Goal: Answer question/provide support: Share knowledge or assist other users

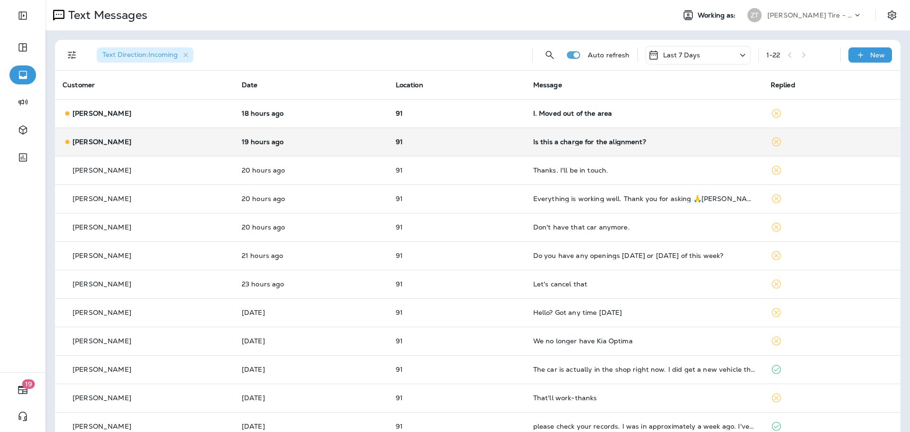
click at [502, 143] on p "91" at bounding box center [457, 142] width 122 height 8
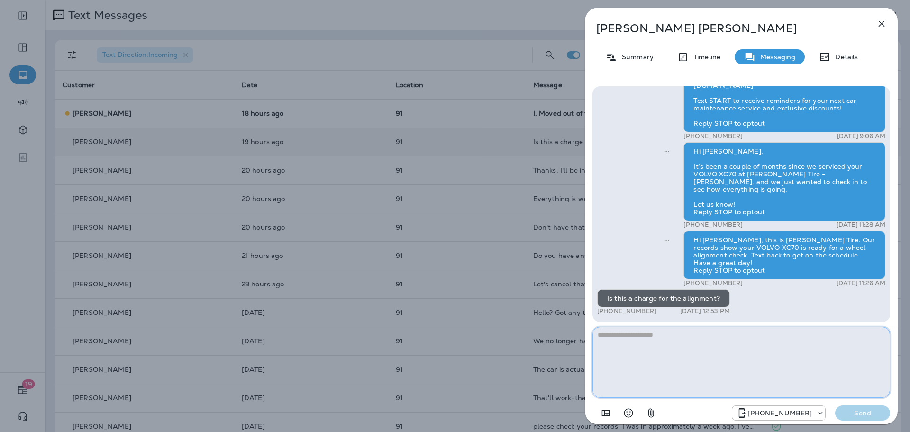
click at [617, 341] on textarea at bounding box center [741, 362] width 298 height 71
type textarea "**********"
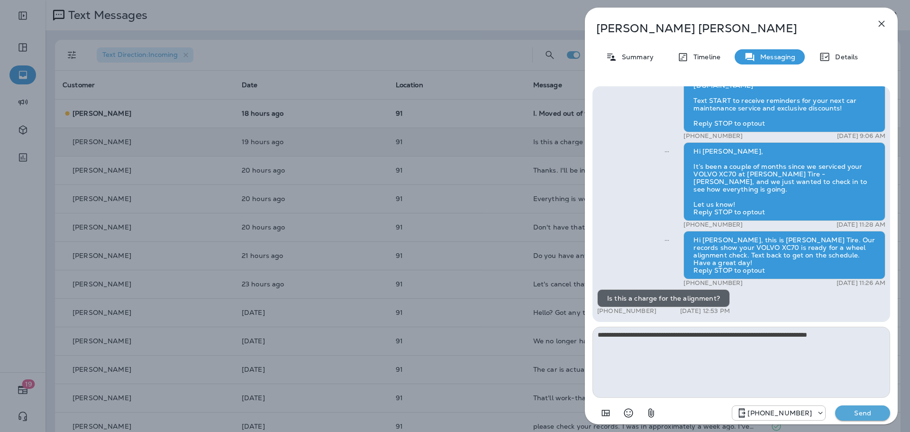
click at [851, 413] on p "Send" at bounding box center [863, 413] width 40 height 9
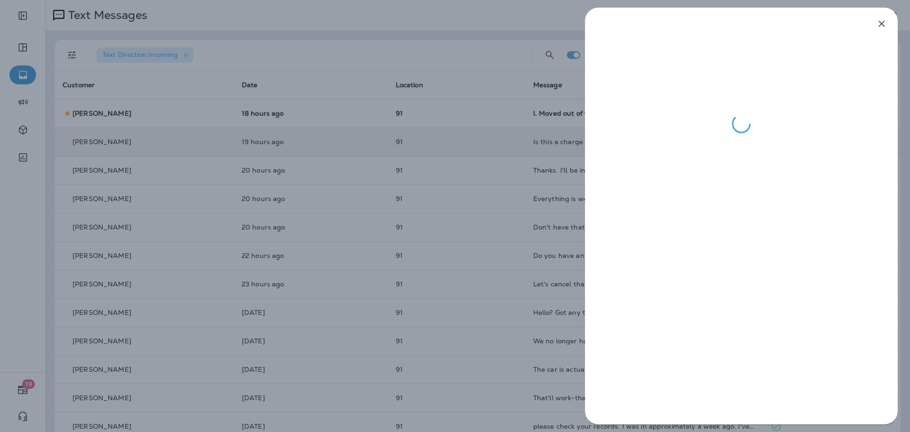
click at [451, 122] on div at bounding box center [455, 216] width 910 height 432
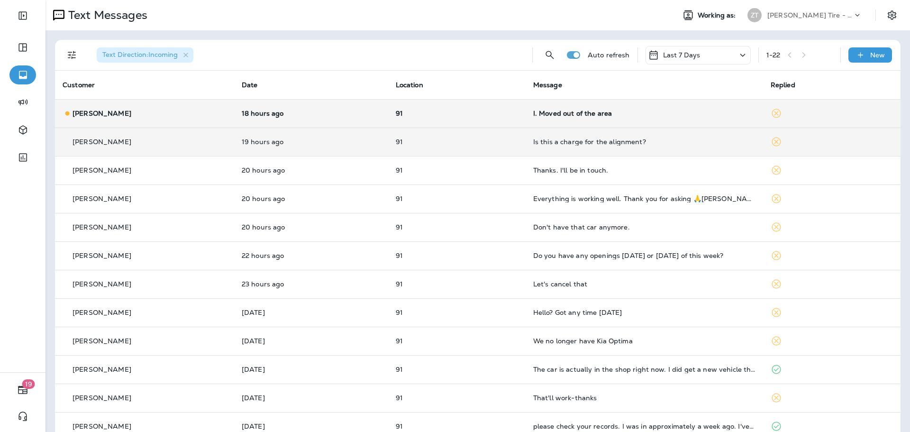
click at [655, 111] on div "I. Moved out of the area" at bounding box center [644, 113] width 222 height 8
click at [655, 111] on div at bounding box center [788, 71] width 313 height 126
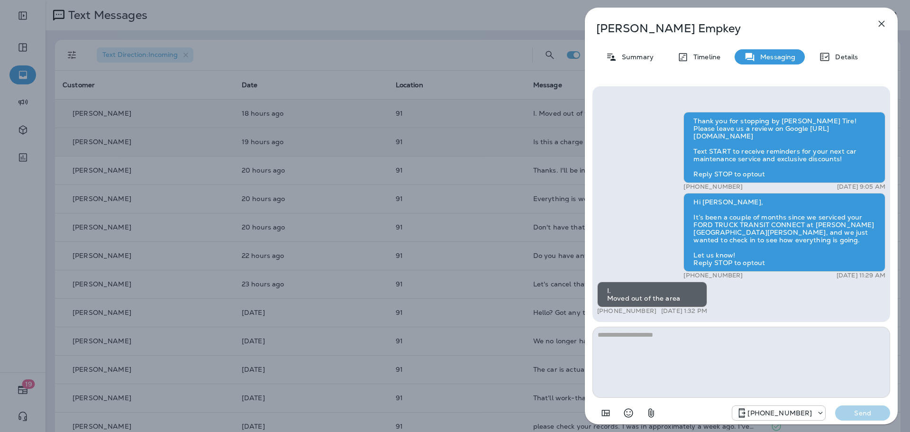
click at [626, 341] on textarea at bounding box center [741, 362] width 298 height 71
type textarea "**********"
click at [874, 408] on button "Send" at bounding box center [862, 412] width 55 height 15
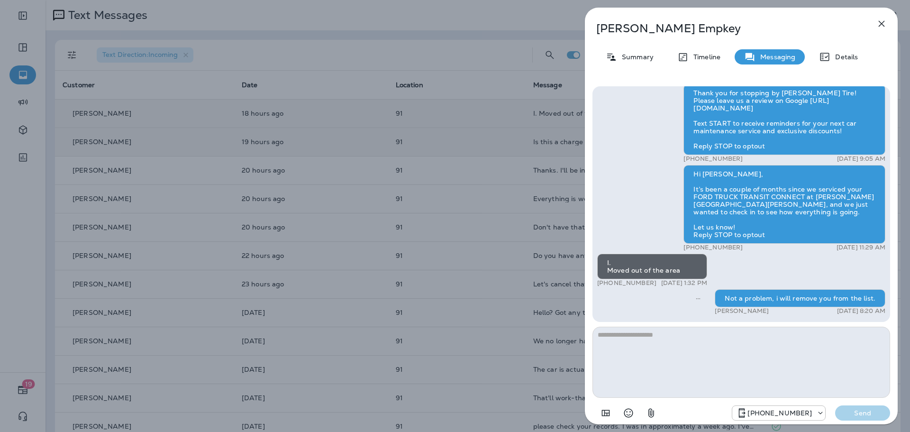
click at [469, 110] on div "[PERSON_NAME] Summary Timeline Messaging Details Thank you for stopping by [PER…" at bounding box center [455, 216] width 910 height 432
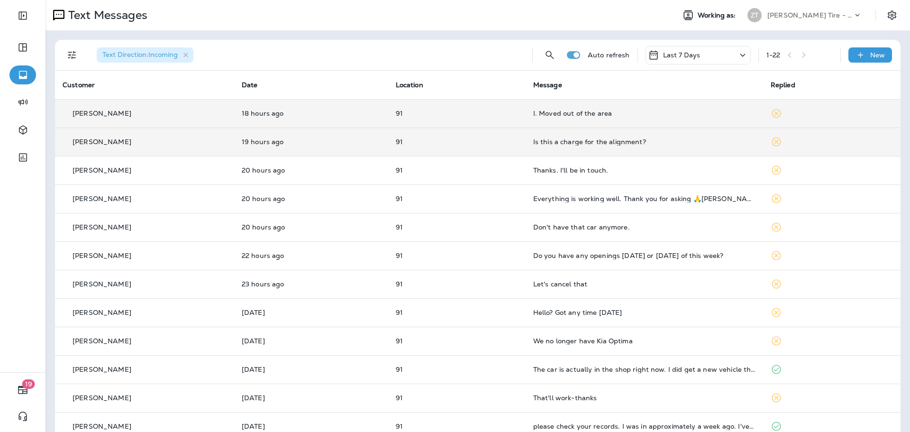
click at [719, 109] on div at bounding box center [455, 216] width 910 height 432
click at [719, 109] on div "I. Moved out of the area" at bounding box center [644, 113] width 222 height 8
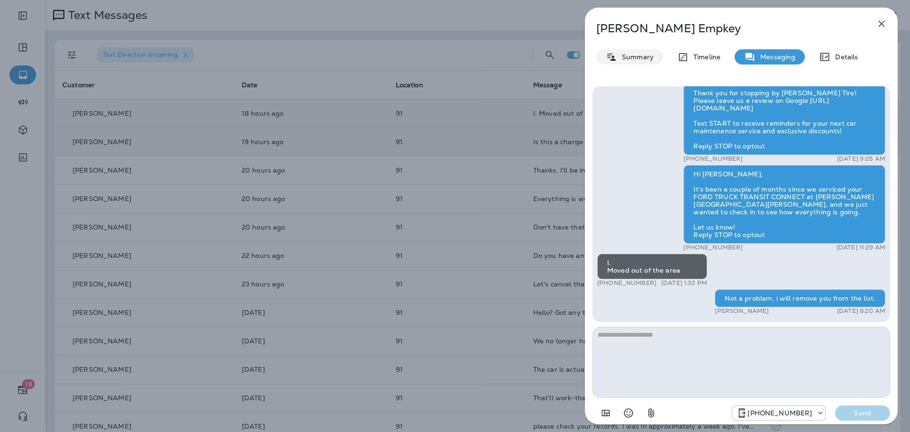
click at [636, 58] on p "Summary" at bounding box center [635, 57] width 36 height 8
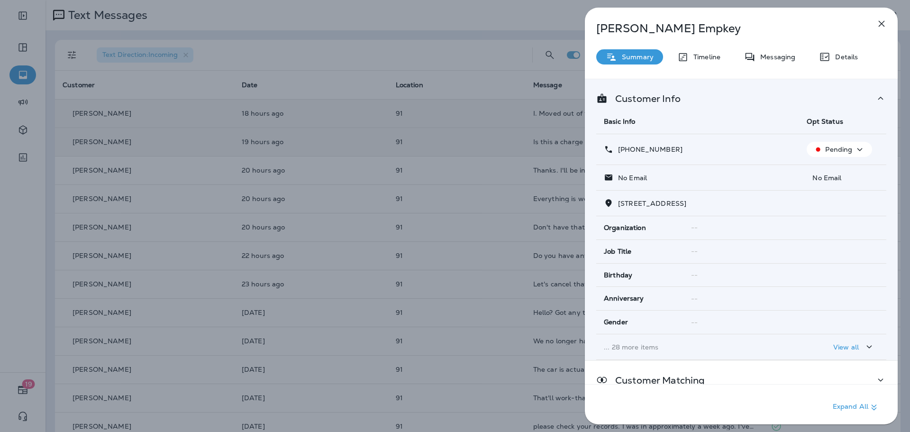
click at [855, 151] on icon "button" at bounding box center [859, 150] width 11 height 12
click at [839, 172] on p "Opt out" at bounding box center [834, 172] width 26 height 8
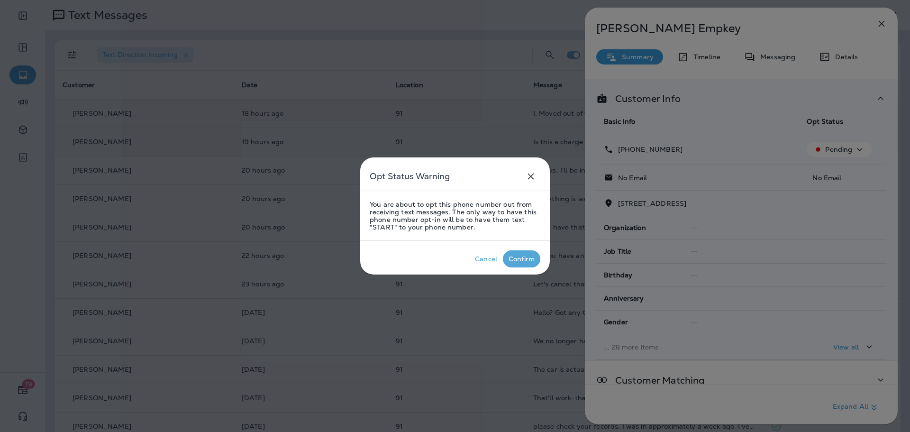
click at [518, 264] on p "Confirm" at bounding box center [522, 258] width 30 height 11
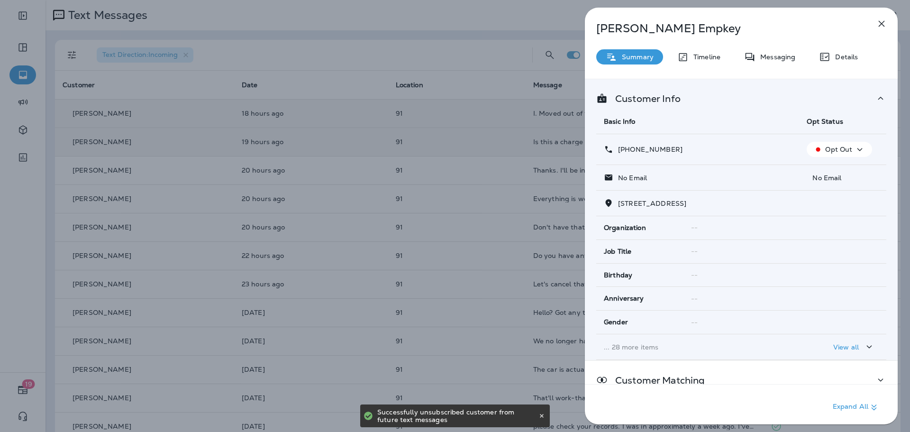
click at [510, 151] on div "[PERSON_NAME] Summary Timeline Messaging Details Customer Info Basic Info Opt S…" at bounding box center [455, 216] width 910 height 432
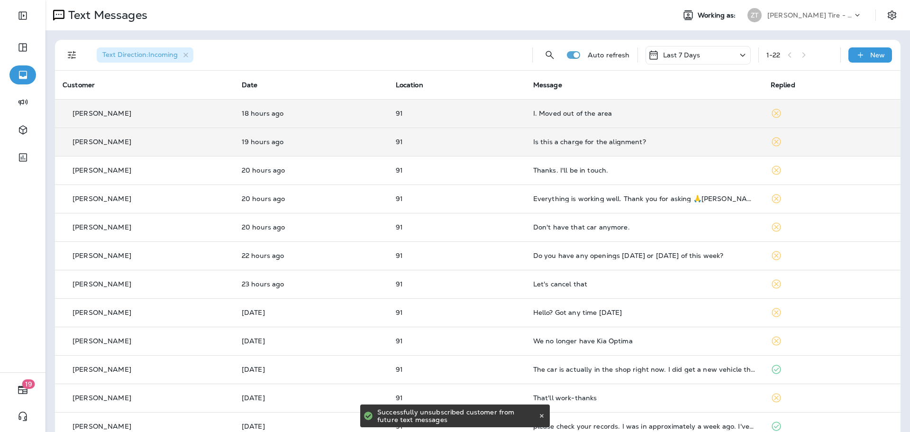
click at [796, 11] on div "[PERSON_NAME] Tire - [PERSON_NAME]" at bounding box center [809, 15] width 85 height 14
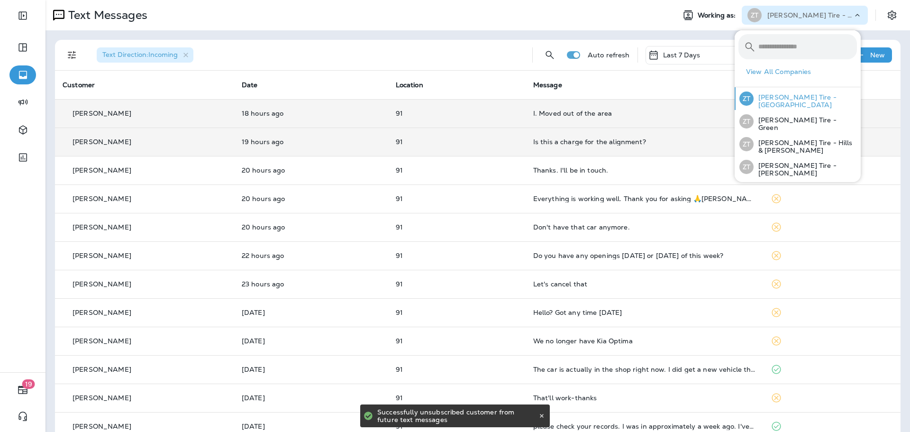
click at [777, 99] on p "[PERSON_NAME] Tire - [GEOGRAPHIC_DATA]" at bounding box center [805, 100] width 103 height 15
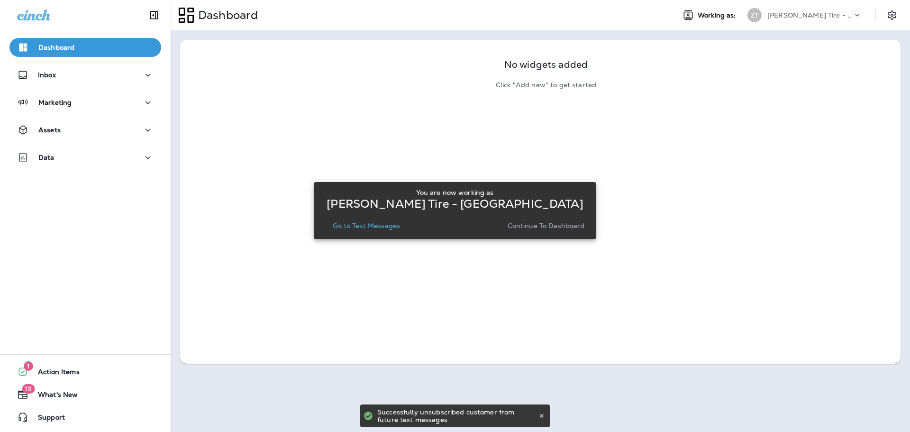
click at [525, 226] on p "Continue to Dashboard" at bounding box center [546, 226] width 77 height 8
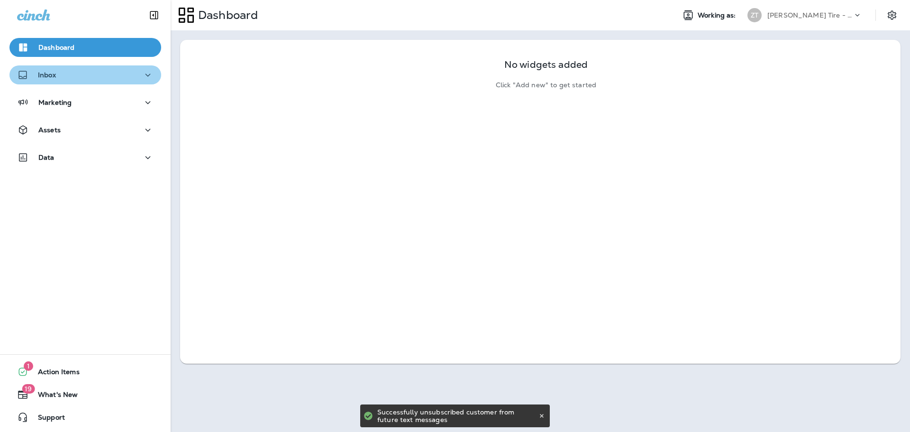
click at [91, 83] on button "Inbox" at bounding box center [85, 74] width 152 height 19
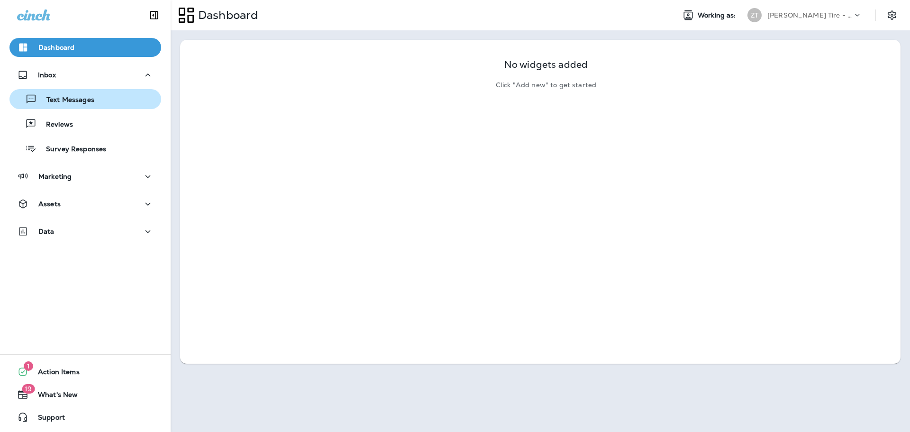
click at [89, 96] on p "Text Messages" at bounding box center [65, 100] width 57 height 9
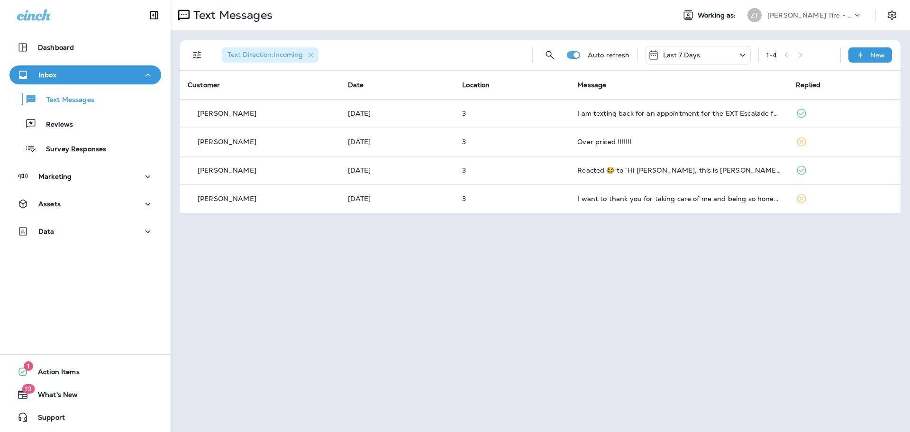
click at [790, 15] on p "[PERSON_NAME] Tire - [GEOGRAPHIC_DATA]" at bounding box center [809, 15] width 85 height 8
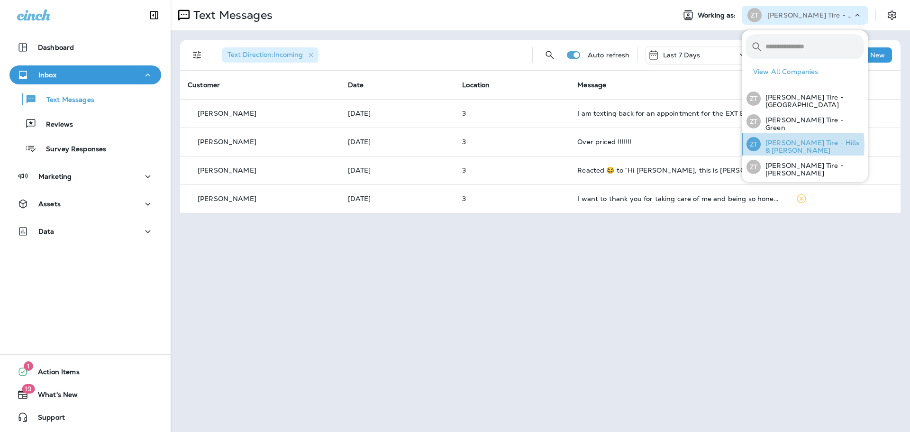
click at [779, 144] on p "[PERSON_NAME] Tire - Hills & [PERSON_NAME]" at bounding box center [812, 146] width 103 height 15
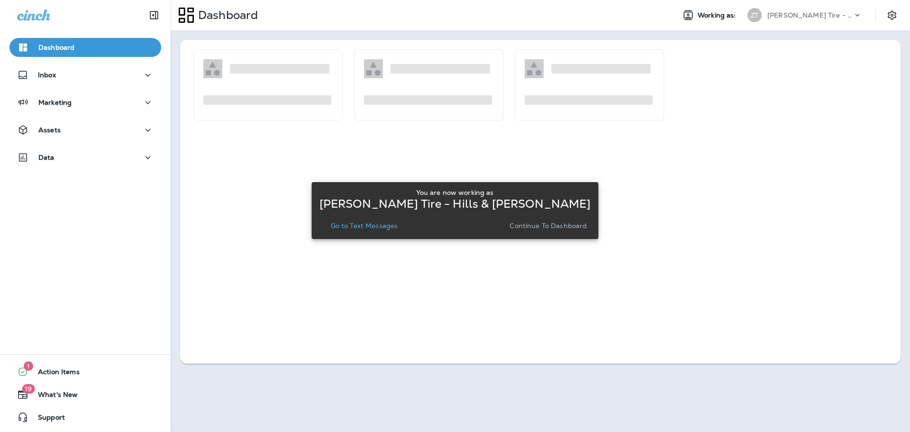
click at [519, 227] on p "Continue to Dashboard" at bounding box center [547, 226] width 77 height 8
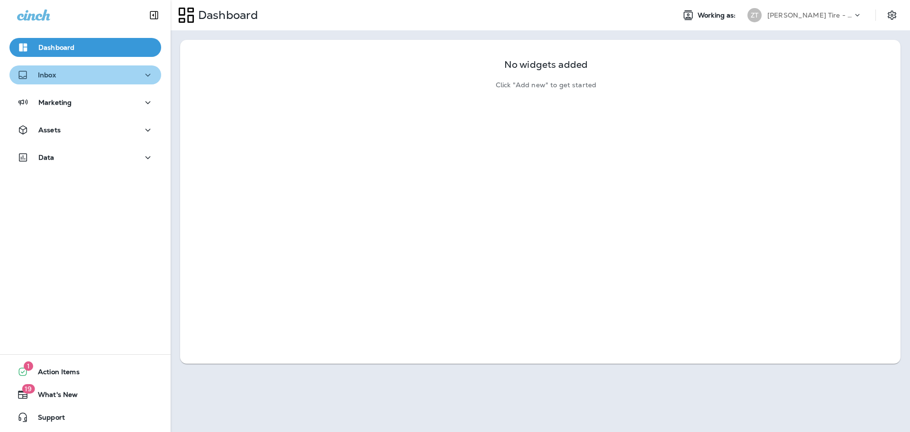
click at [94, 74] on div "Inbox" at bounding box center [85, 75] width 136 height 12
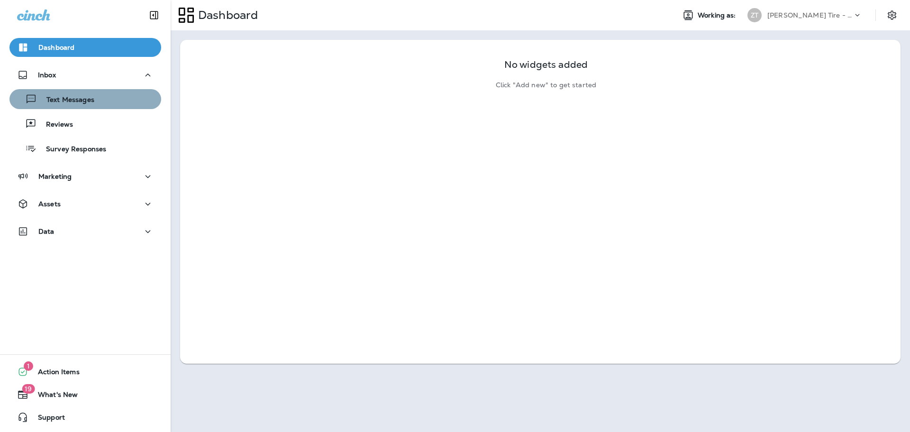
click at [92, 97] on p "Text Messages" at bounding box center [65, 100] width 57 height 9
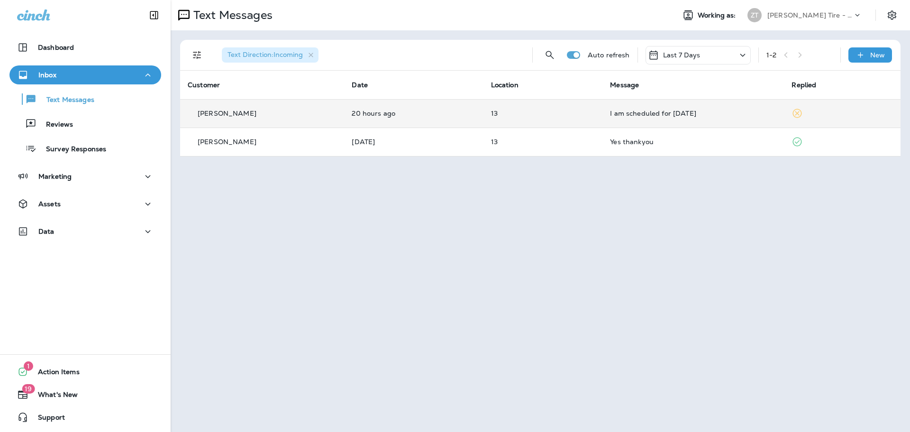
click at [684, 113] on div "I am scheduled for [DATE]" at bounding box center [693, 113] width 166 height 8
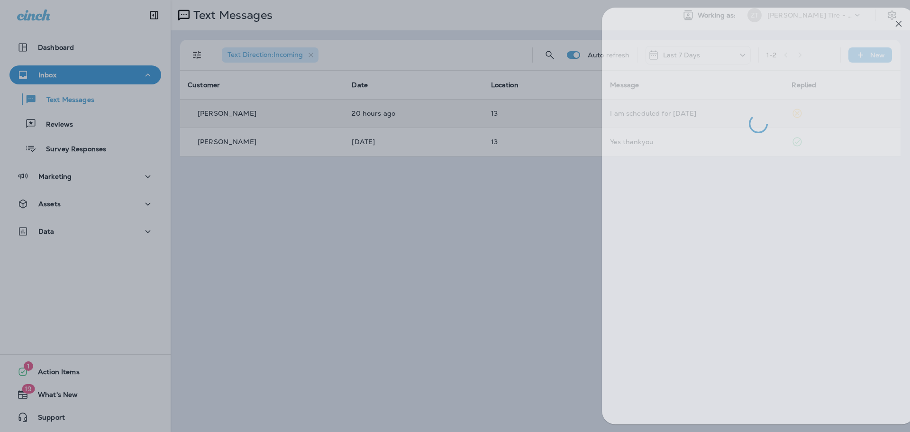
click at [508, 204] on div at bounding box center [472, 216] width 910 height 432
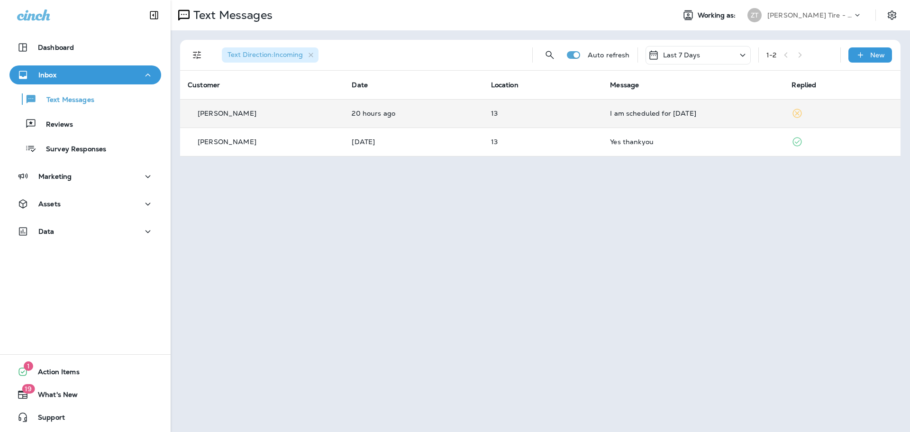
click at [821, 18] on p "[PERSON_NAME] Tire - Hills & [PERSON_NAME]" at bounding box center [809, 15] width 85 height 8
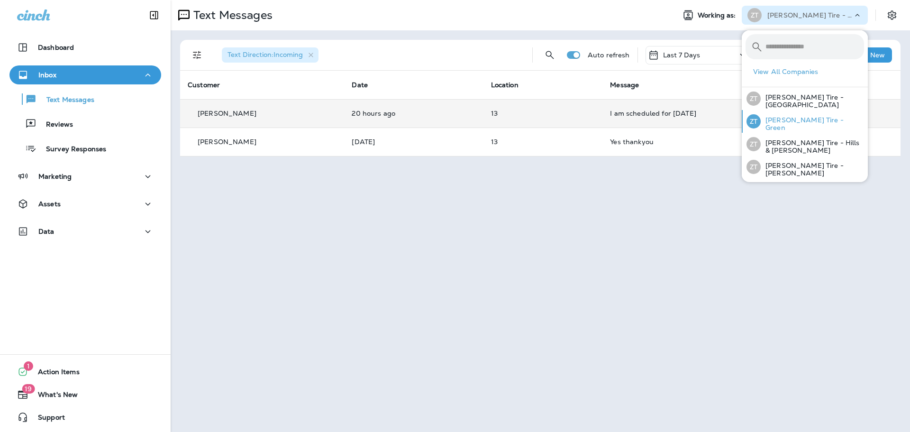
click at [788, 127] on div "[PERSON_NAME] Tire - Green" at bounding box center [805, 121] width 125 height 23
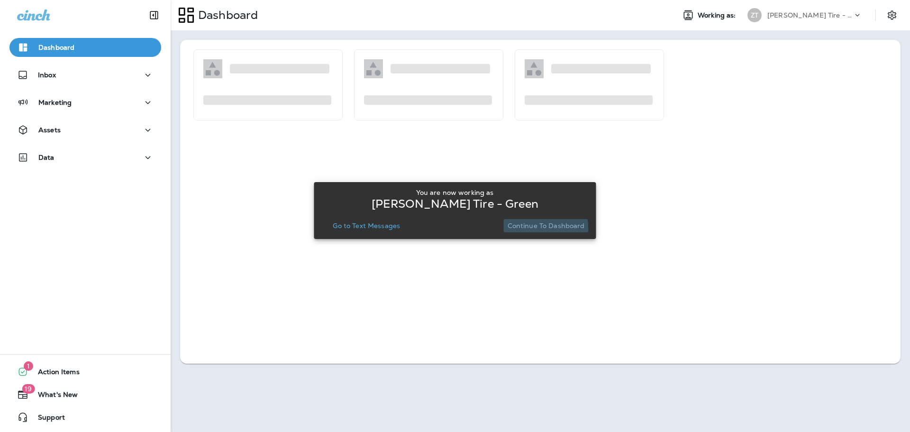
click at [545, 228] on p "Continue to Dashboard" at bounding box center [546, 226] width 77 height 8
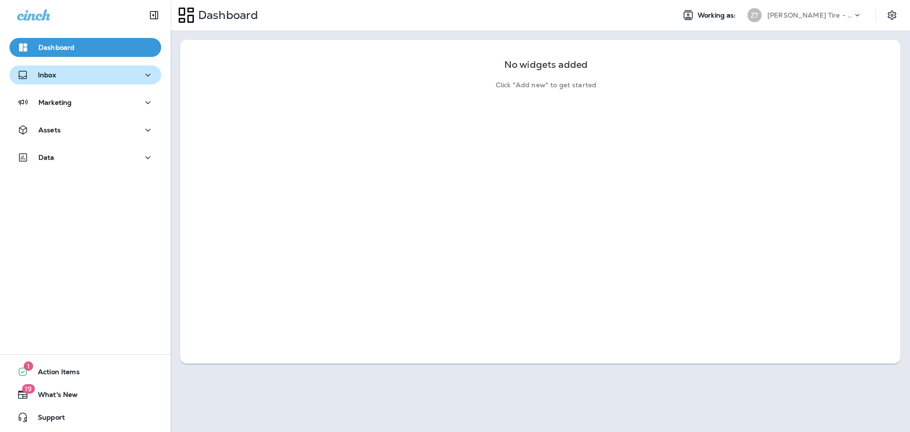
click at [105, 78] on div "Inbox" at bounding box center [85, 75] width 136 height 12
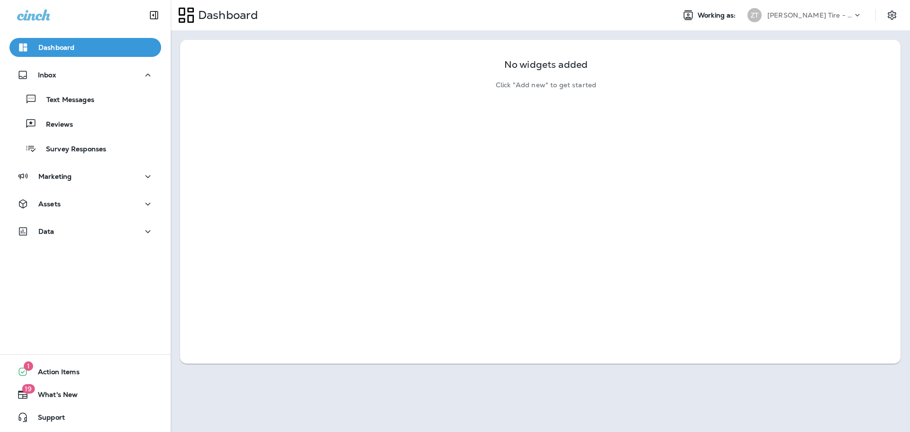
click at [118, 110] on div "Text Messages Reviews Survey Responses" at bounding box center [85, 121] width 152 height 74
click at [115, 103] on div "Text Messages" at bounding box center [85, 99] width 144 height 14
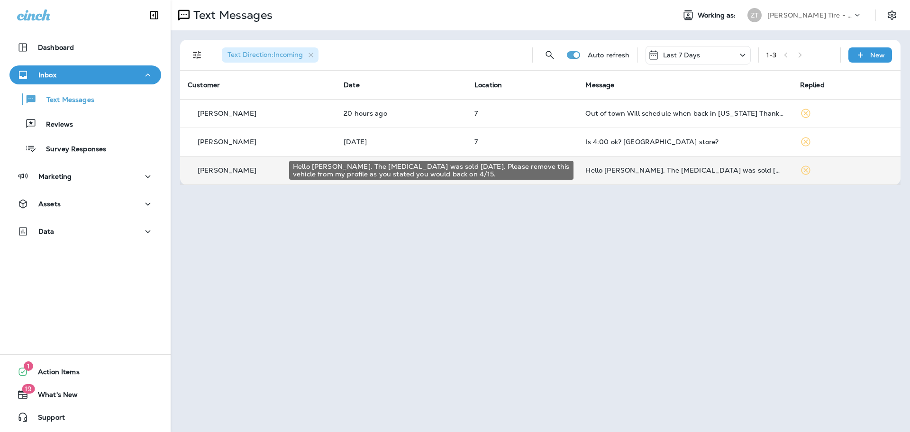
click at [638, 172] on div "Hello [PERSON_NAME]. The [MEDICAL_DATA] was sold [DATE]. Please remove this veh…" at bounding box center [684, 170] width 199 height 8
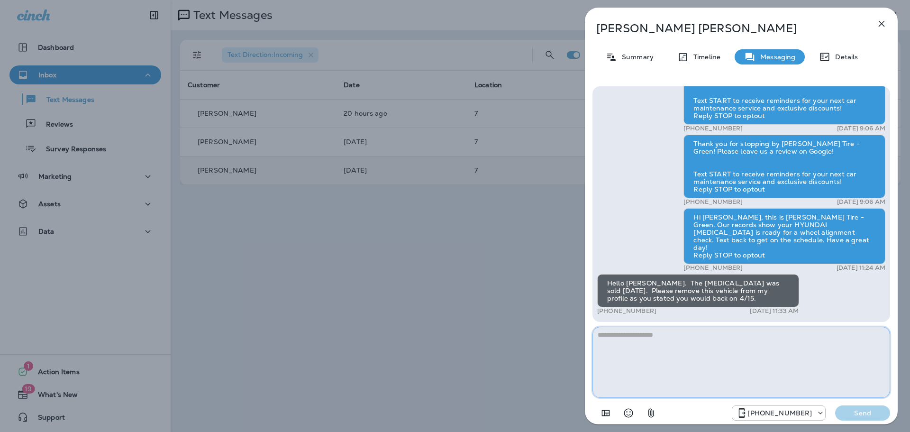
click at [648, 354] on textarea at bounding box center [741, 362] width 298 height 71
click at [661, 355] on textarea at bounding box center [741, 362] width 298 height 71
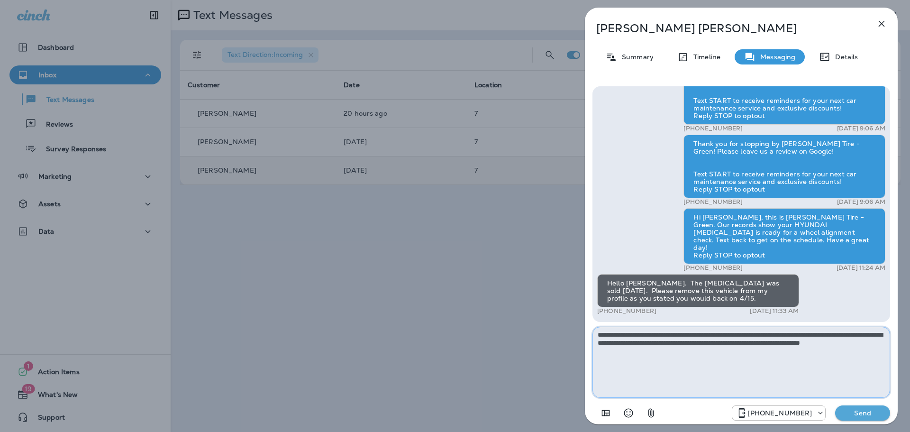
click at [670, 340] on textarea "**********" at bounding box center [741, 362] width 298 height 71
click at [810, 344] on textarea "**********" at bounding box center [741, 362] width 298 height 71
click at [624, 351] on textarea "**********" at bounding box center [741, 362] width 298 height 71
type textarea "**********"
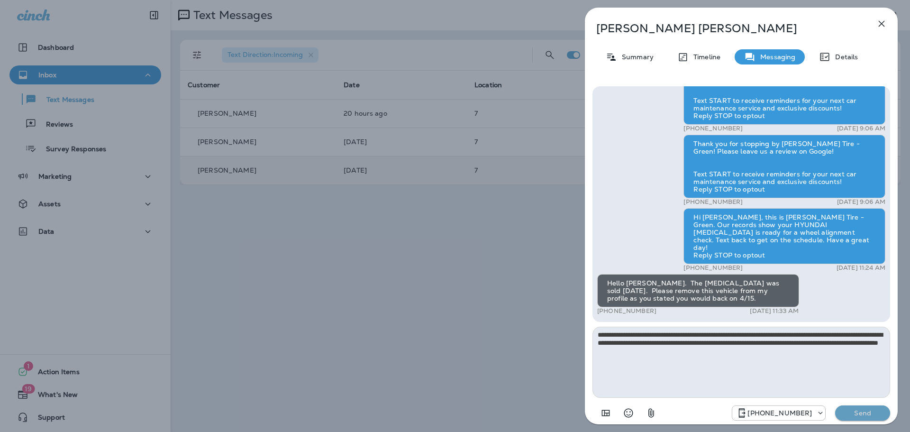
click at [863, 409] on p "Send" at bounding box center [863, 413] width 40 height 9
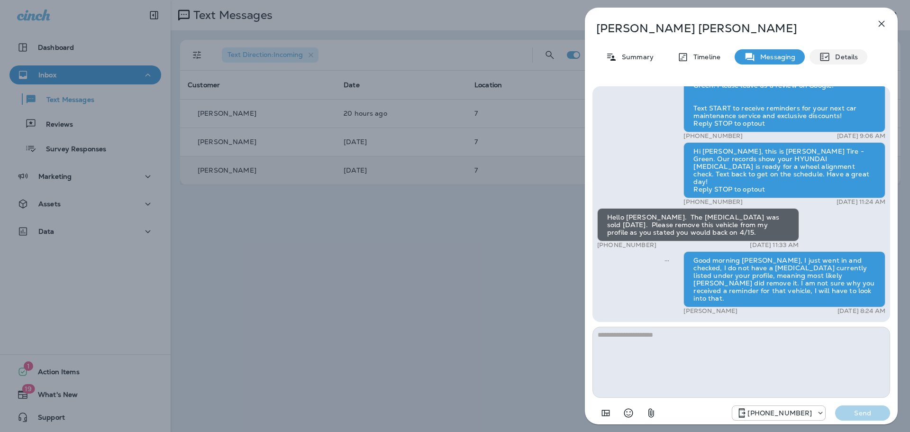
click at [828, 51] on icon at bounding box center [824, 56] width 11 height 11
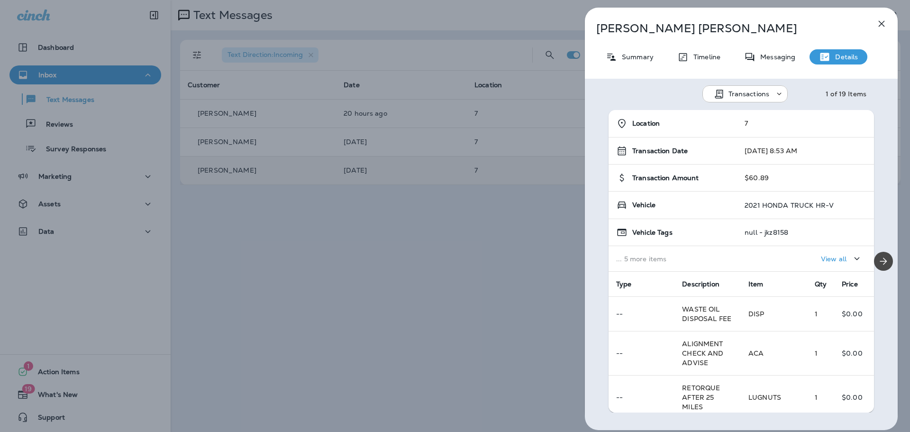
click at [763, 94] on p "Transactions" at bounding box center [748, 94] width 41 height 8
click at [704, 59] on p "Timeline" at bounding box center [705, 57] width 32 height 8
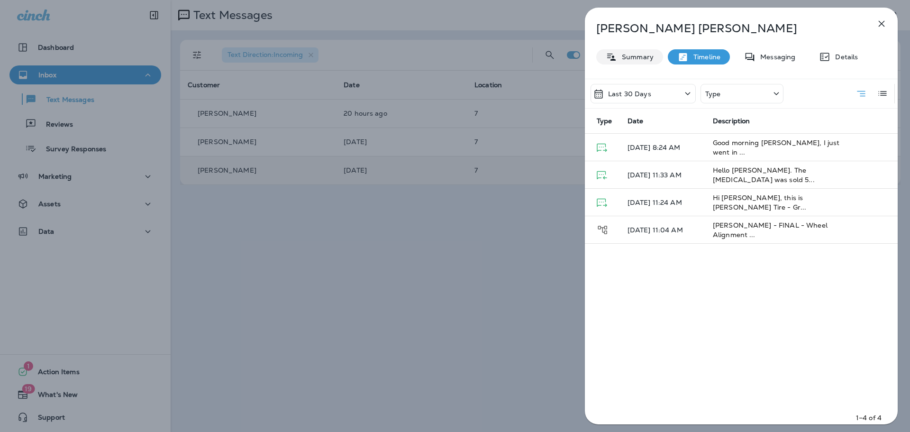
click at [644, 59] on p "Summary" at bounding box center [635, 57] width 36 height 8
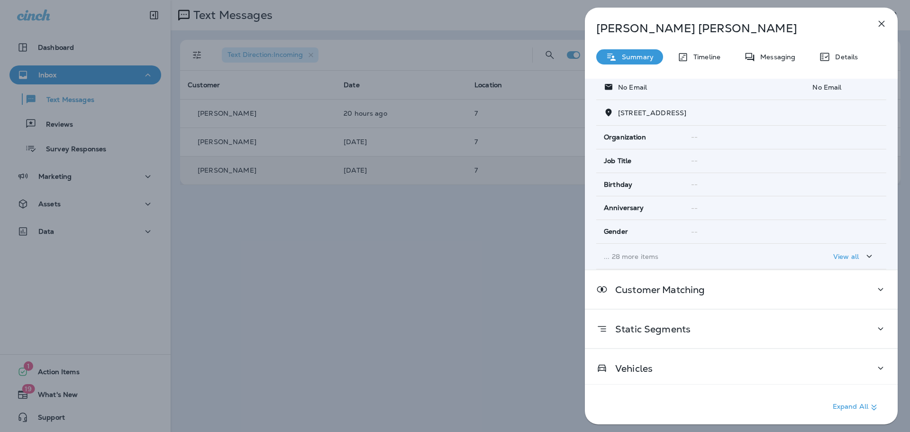
scroll to position [94, 0]
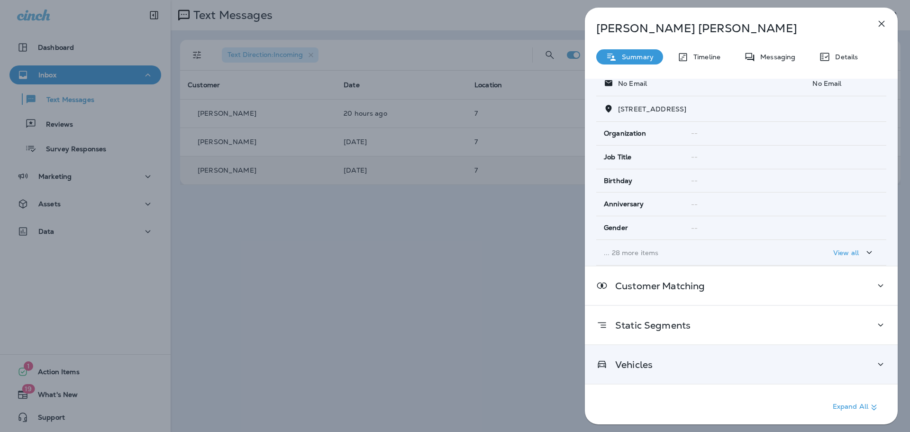
click at [693, 359] on div "Vehicles" at bounding box center [741, 364] width 290 height 12
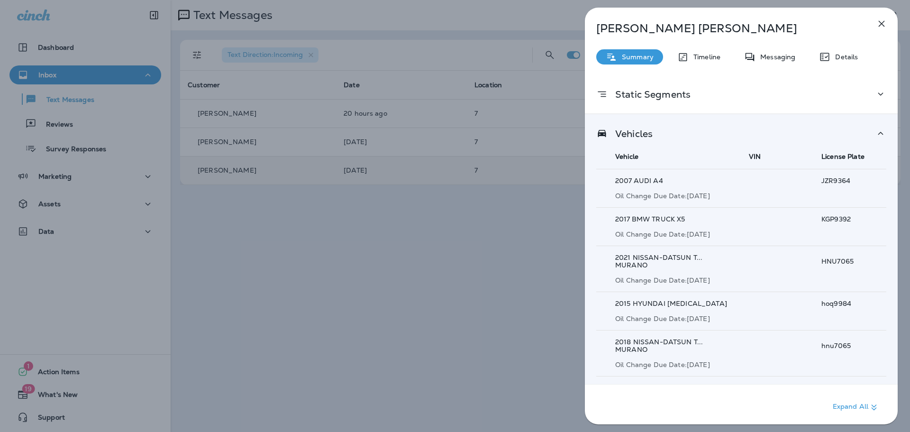
scroll to position [326, 0]
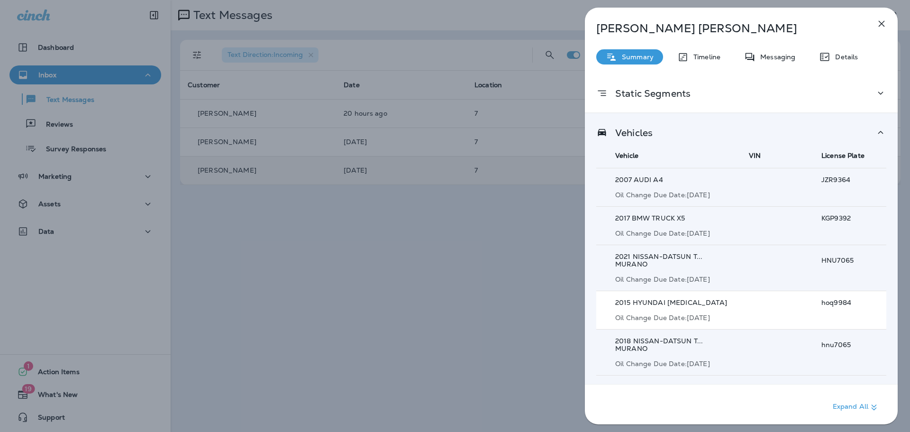
click at [765, 310] on p "a" at bounding box center [779, 314] width 60 height 8
click at [691, 314] on p "Oil Change Due Date: [DATE]" at bounding box center [675, 318] width 121 height 8
click at [681, 300] on div "2015 HYUNDAI [MEDICAL_DATA] Oil Change Due Date: [DATE]" at bounding box center [675, 310] width 121 height 23
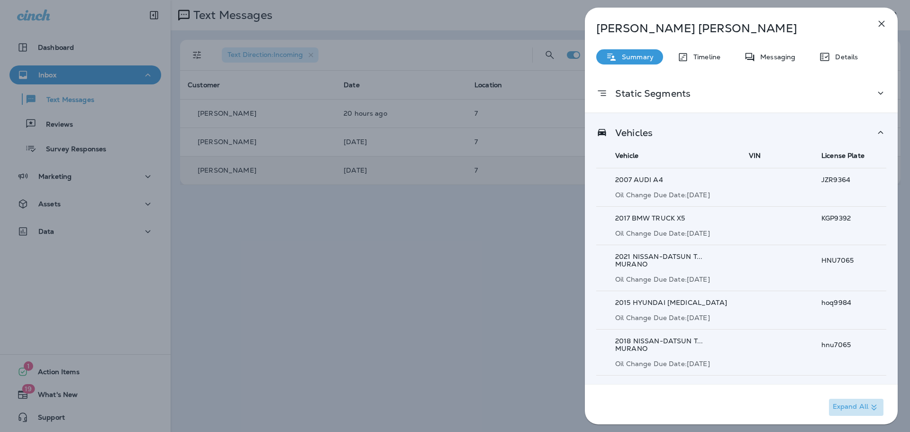
click at [848, 406] on p "Expand All" at bounding box center [856, 406] width 47 height 11
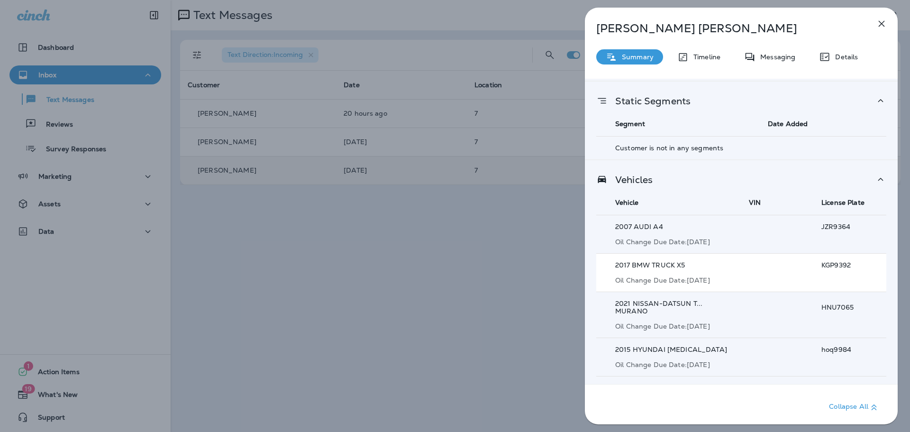
scroll to position [409, 0]
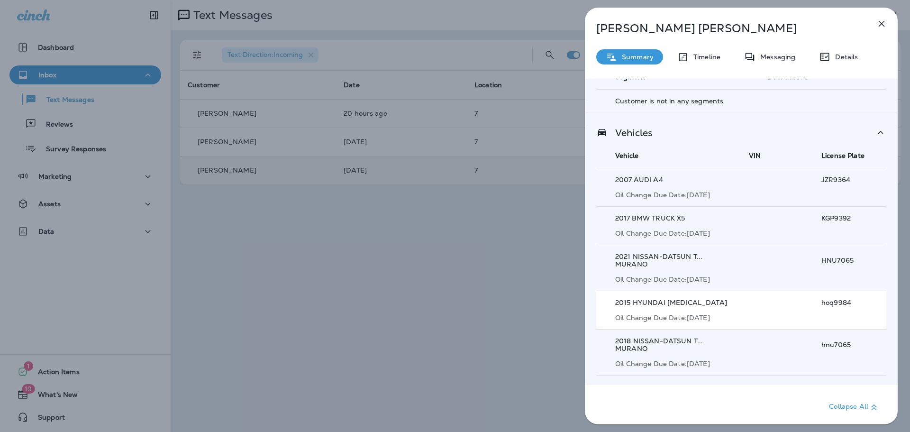
click at [697, 303] on div "2015 HYUNDAI [MEDICAL_DATA] Oil Change Due Date: [DATE]" at bounding box center [675, 310] width 121 height 23
drag, startPoint x: 790, startPoint y: 300, endPoint x: 741, endPoint y: 313, distance: 50.5
click at [763, 313] on td "a" at bounding box center [777, 310] width 73 height 38
click at [692, 314] on p "Oil Change Due Date: [DATE]" at bounding box center [675, 318] width 121 height 8
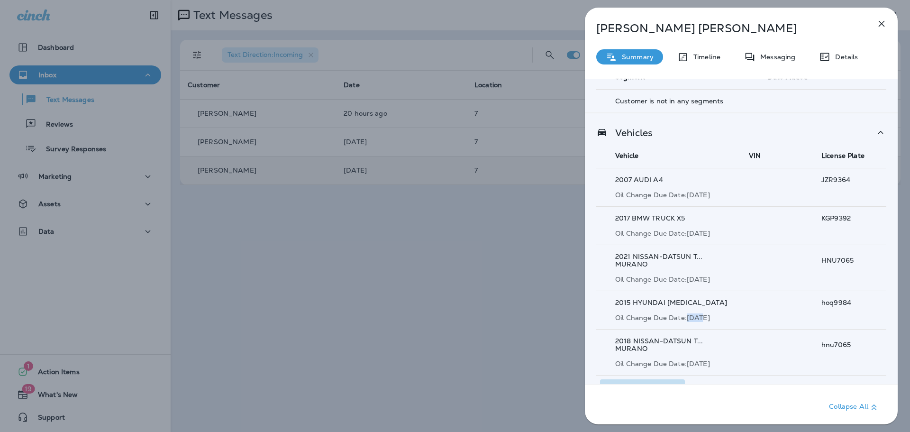
click at [650, 383] on p "Show 2 more item(s)" at bounding box center [647, 387] width 68 height 8
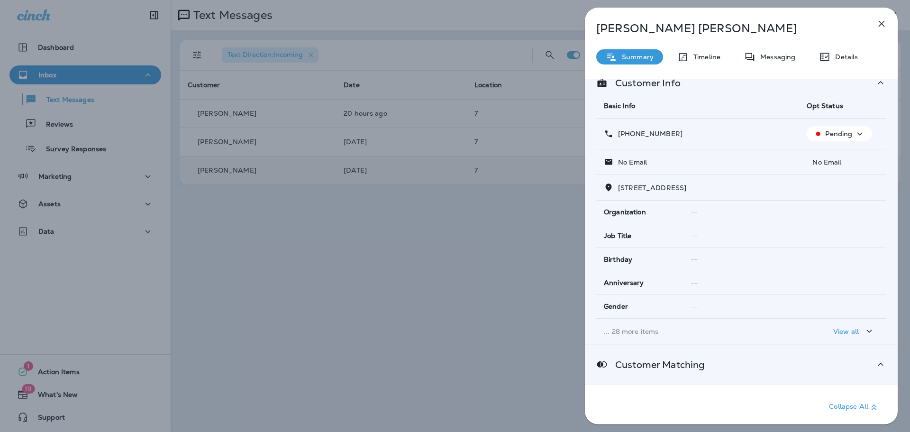
scroll to position [0, 0]
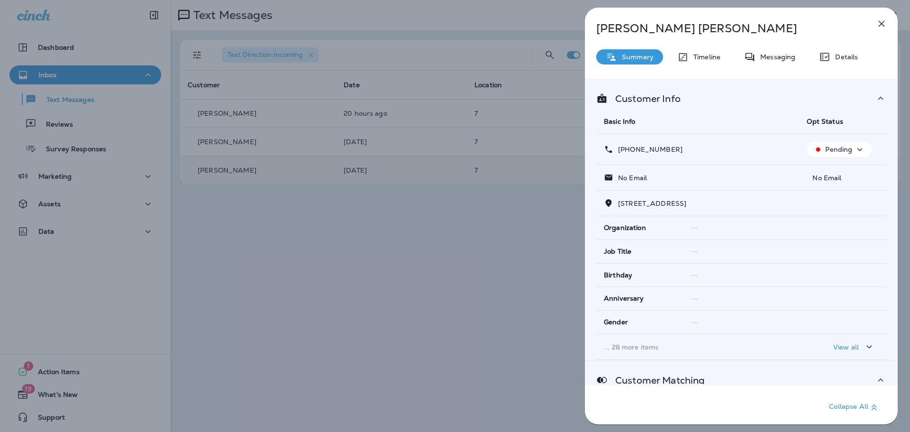
click at [52, 372] on div "[PERSON_NAME] Summary Timeline Messaging Details Customer Info Basic Info Opt S…" at bounding box center [455, 216] width 910 height 432
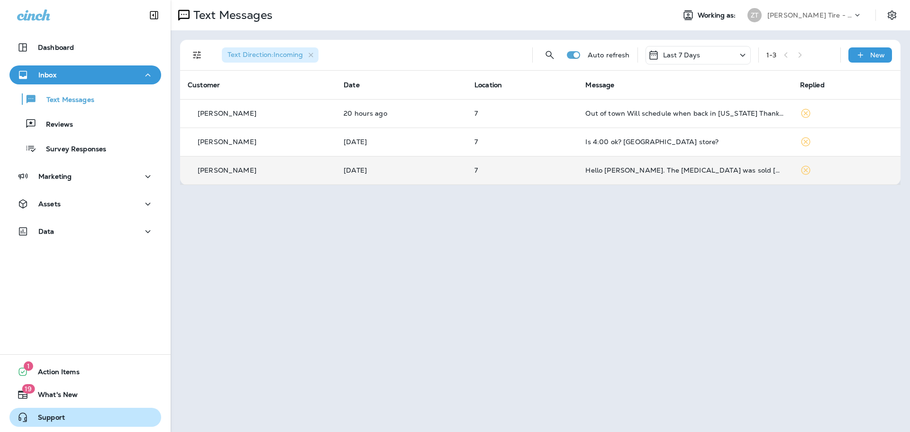
click at [44, 411] on div "Support" at bounding box center [36, 416] width 55 height 11
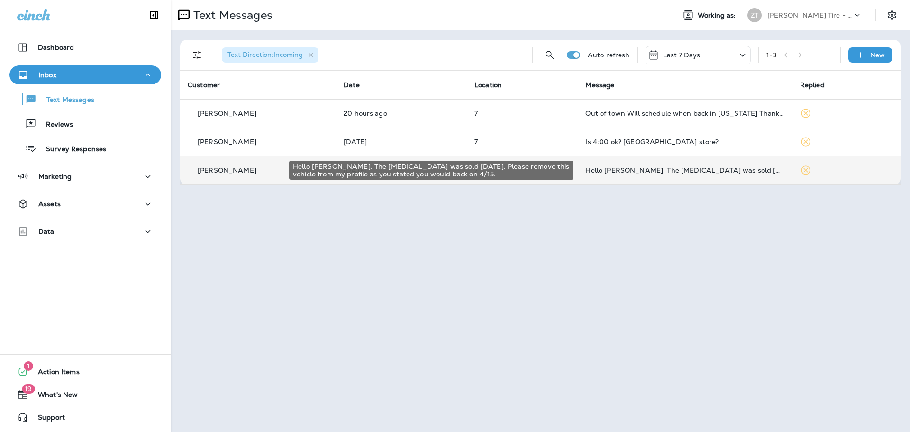
click at [623, 168] on div "Hello [PERSON_NAME]. The [MEDICAL_DATA] was sold [DATE]. Please remove this veh…" at bounding box center [684, 170] width 199 height 8
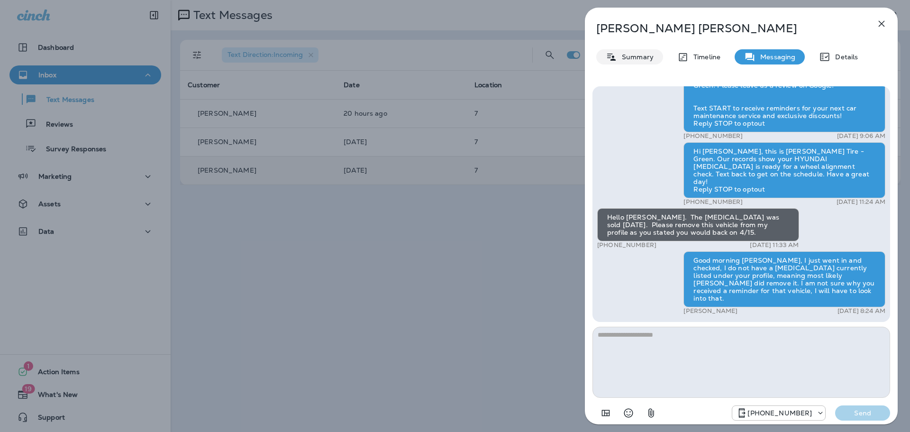
click at [636, 61] on p "Summary" at bounding box center [635, 57] width 36 height 8
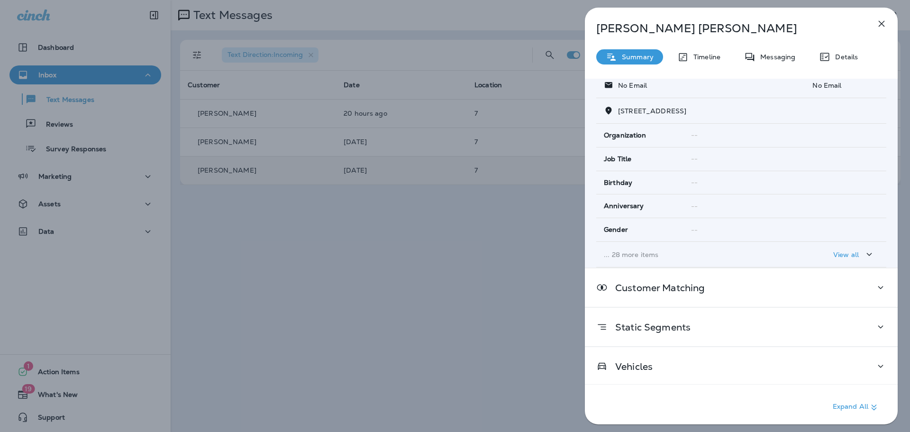
scroll to position [94, 0]
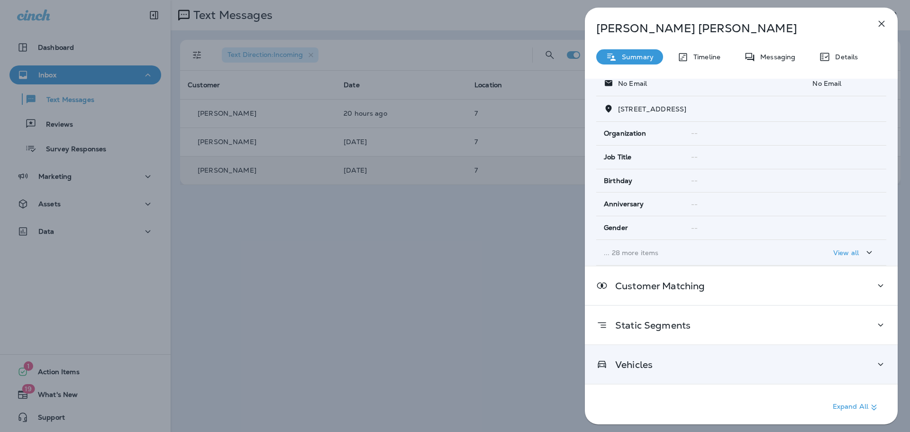
click at [652, 361] on p "Vehicles" at bounding box center [630, 365] width 45 height 8
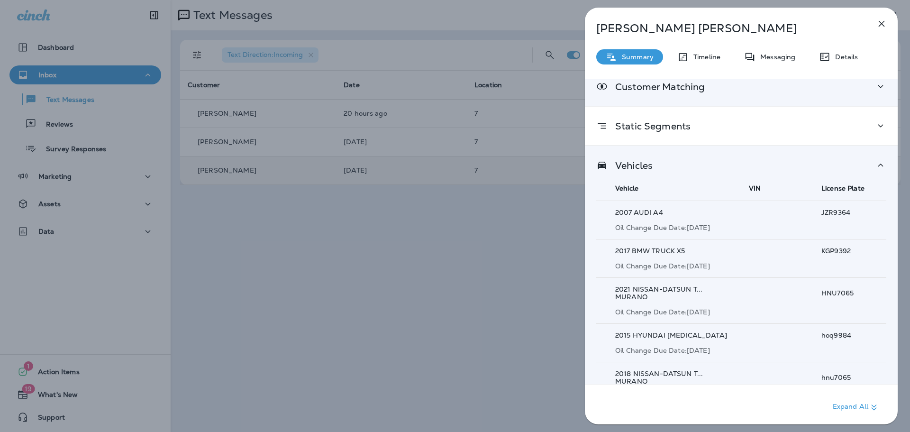
scroll to position [326, 0]
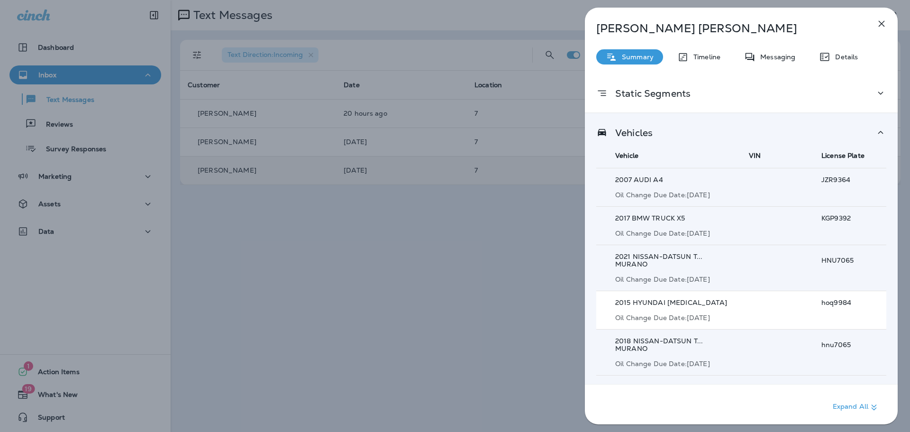
click at [713, 299] on p "2015 HYUNDAI [MEDICAL_DATA]" at bounding box center [675, 303] width 121 height 8
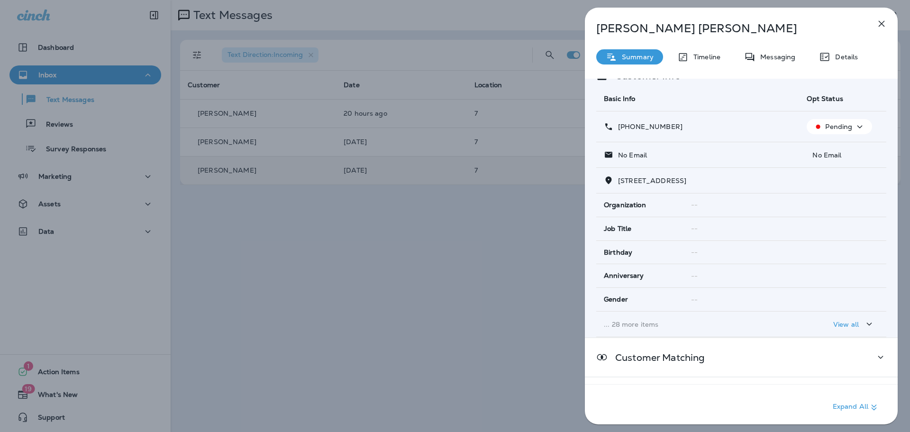
scroll to position [0, 0]
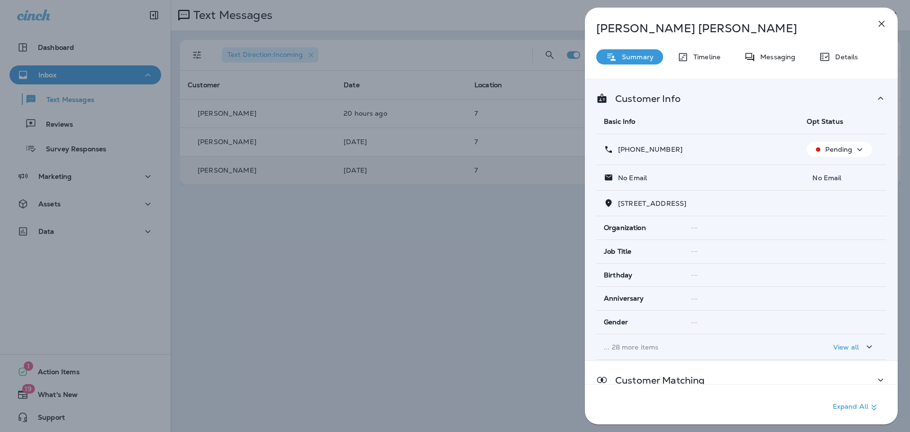
click at [884, 96] on div "Customer Info Basic Info Opt Status [PHONE_NUMBER] Pending No Email No Email [S…" at bounding box center [741, 219] width 313 height 281
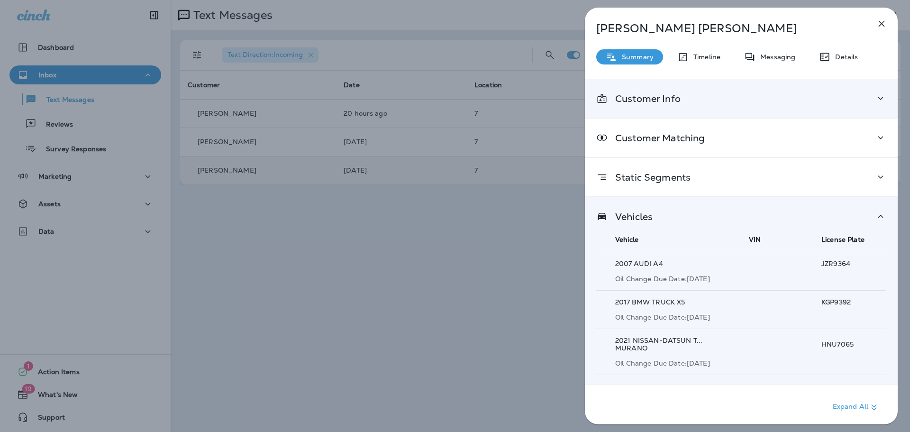
click at [875, 100] on icon at bounding box center [880, 98] width 11 height 12
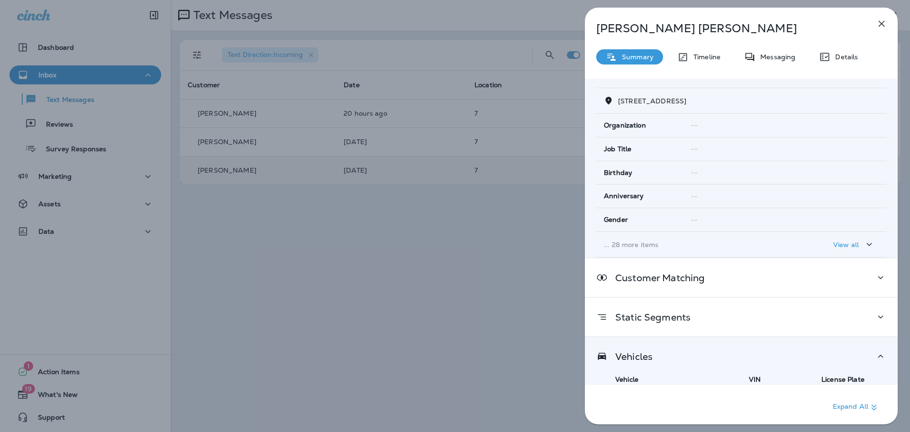
scroll to position [142, 0]
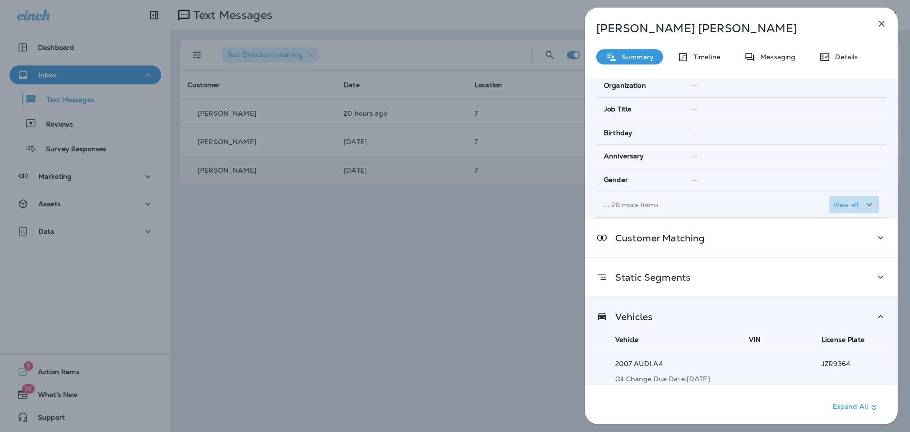
click at [845, 205] on p "View all" at bounding box center [846, 205] width 26 height 8
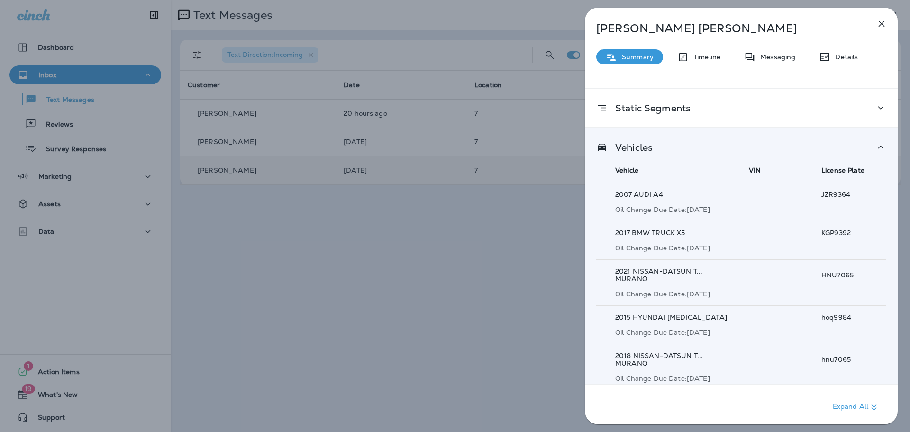
scroll to position [1059, 0]
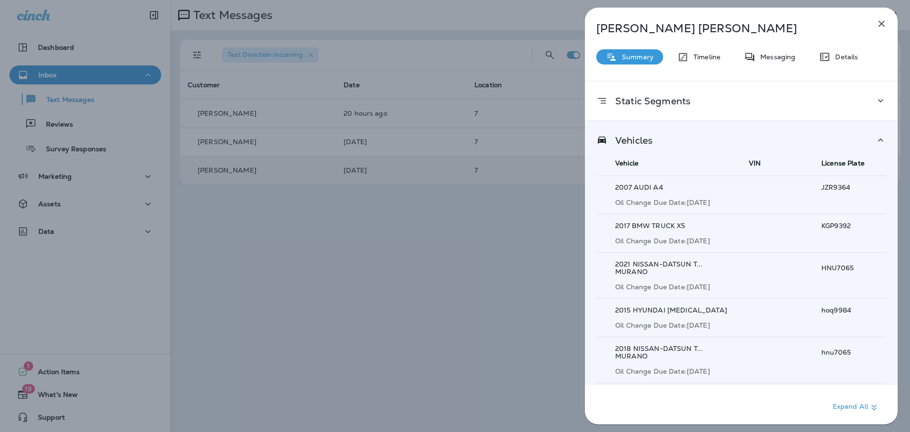
click at [42, 414] on div "[PERSON_NAME] Summary Timeline Messaging Details Customer Info Basic Info Opt S…" at bounding box center [455, 216] width 910 height 432
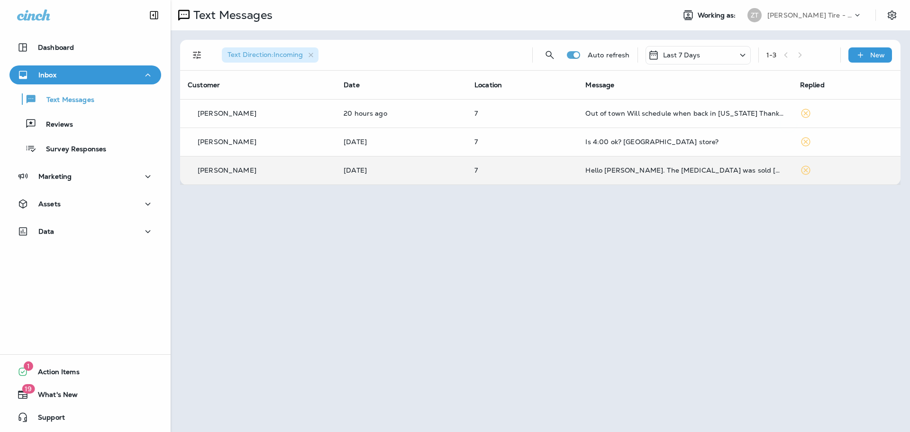
click at [43, 415] on div at bounding box center [455, 216] width 910 height 432
click at [58, 414] on span "Support" at bounding box center [46, 418] width 36 height 11
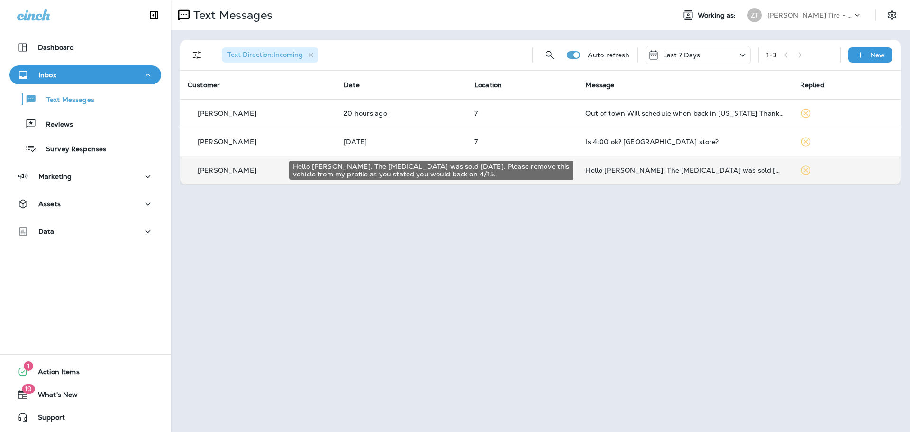
click at [672, 169] on div "Hello [PERSON_NAME]. The [MEDICAL_DATA] was sold [DATE]. Please remove this veh…" at bounding box center [684, 170] width 199 height 8
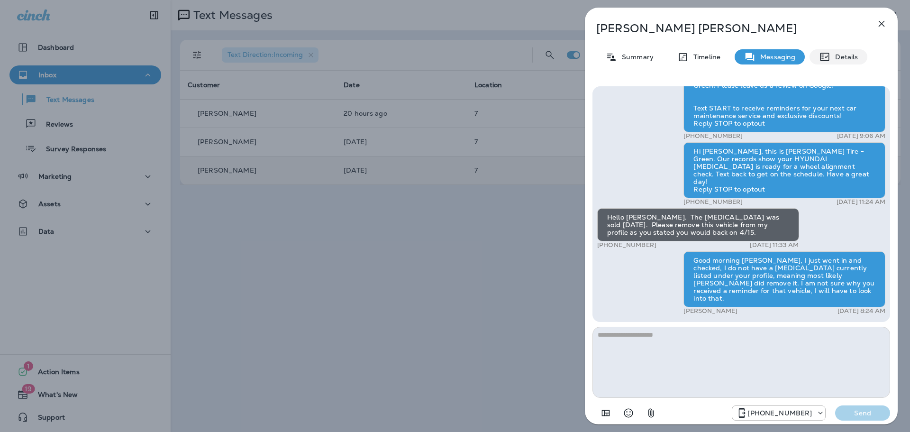
click at [844, 60] on p "Details" at bounding box center [843, 57] width 27 height 8
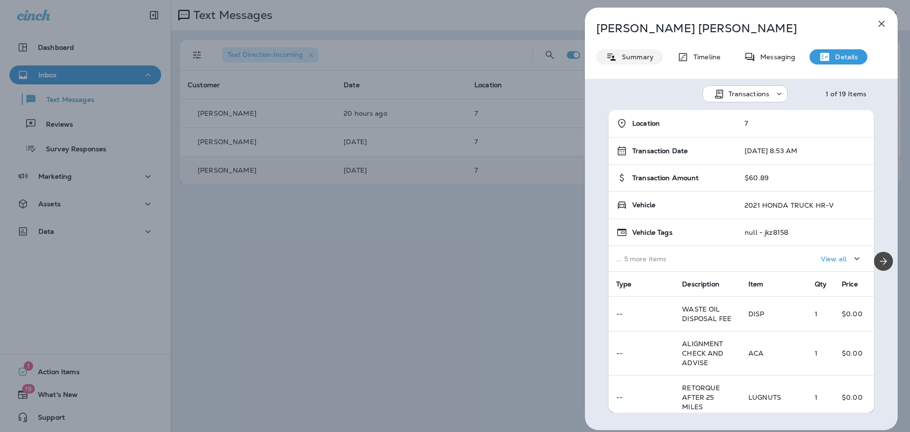
click at [636, 56] on p "Summary" at bounding box center [635, 57] width 36 height 8
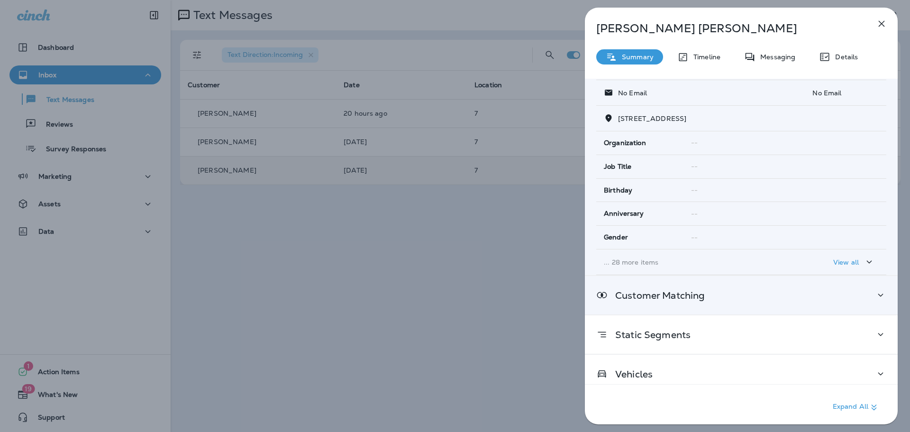
scroll to position [94, 0]
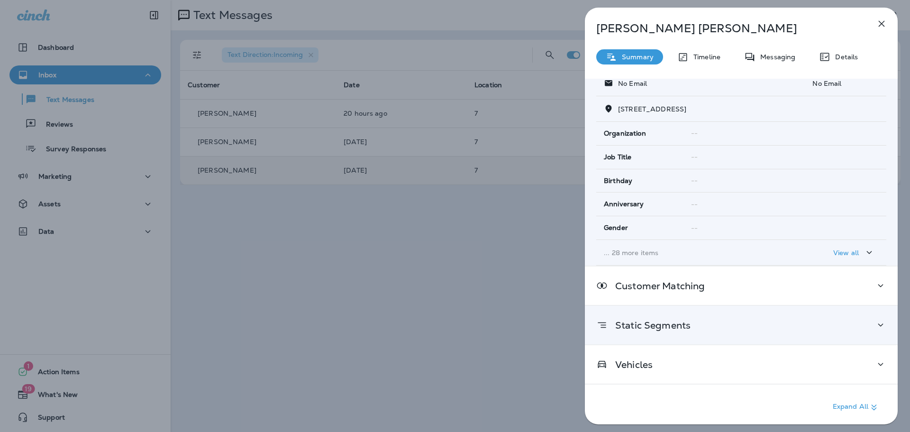
click at [651, 335] on div "Static Segments" at bounding box center [741, 325] width 313 height 38
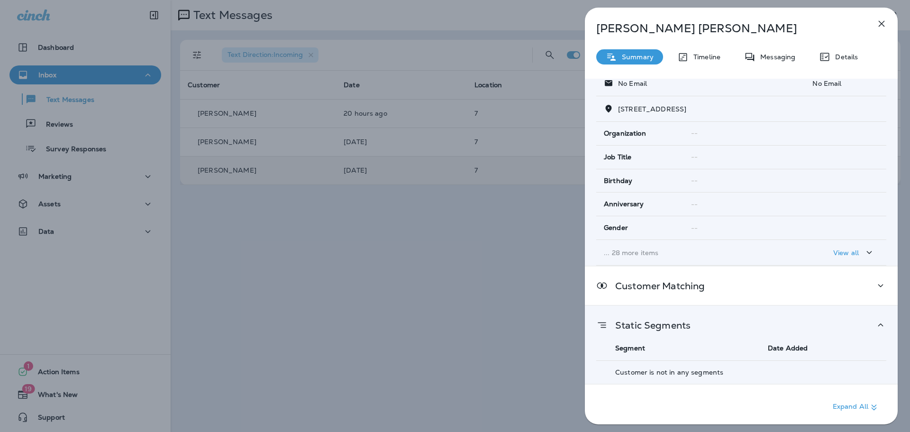
click at [654, 331] on div "Static Segments Segment Date Added Customer is not in any segments" at bounding box center [741, 345] width 313 height 78
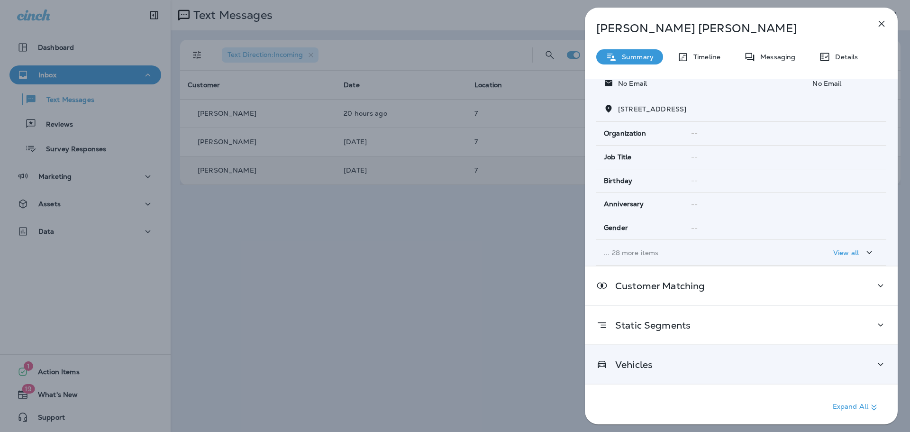
click at [621, 367] on p "Vehicles" at bounding box center [630, 365] width 45 height 8
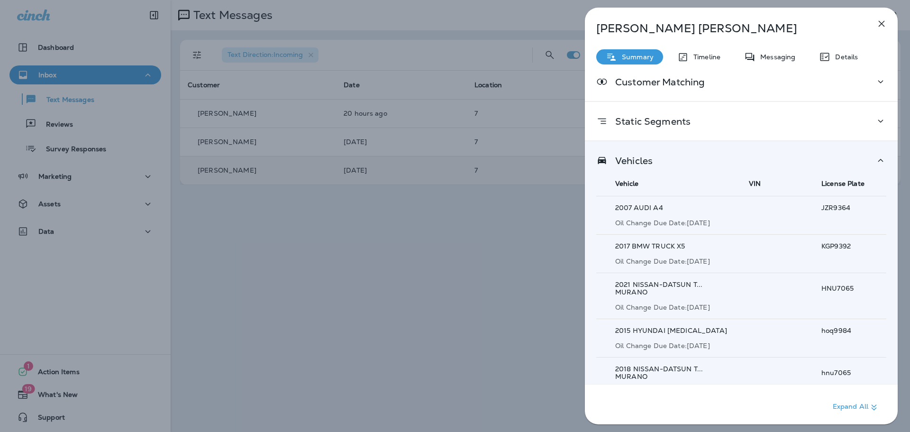
scroll to position [326, 0]
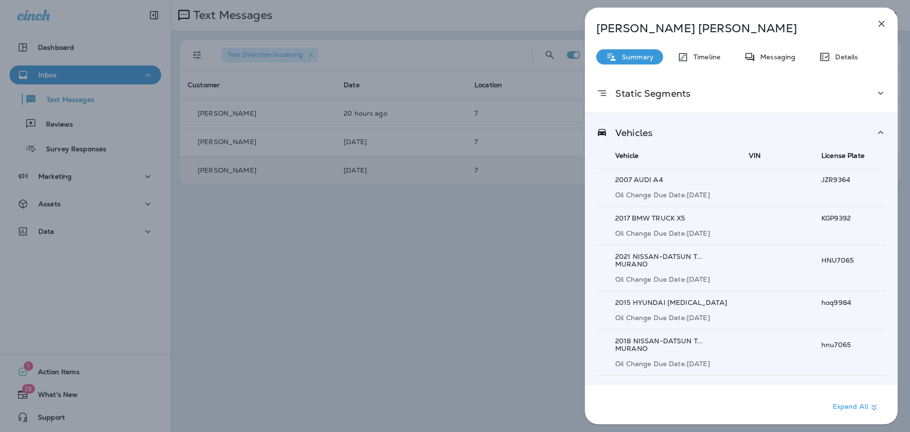
click at [639, 141] on div "Vehicles Vehicle VIN License Plate 2007 AUDI A4 Oil Change Due Date: [DATE] a J…" at bounding box center [741, 255] width 313 height 285
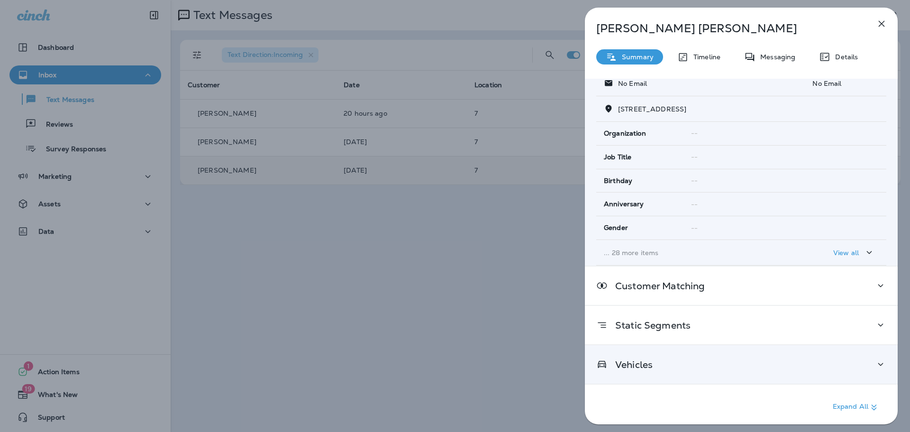
scroll to position [94, 0]
click at [639, 141] on td "Organization" at bounding box center [639, 133] width 87 height 23
click at [651, 356] on div "Vehicles" at bounding box center [741, 364] width 313 height 38
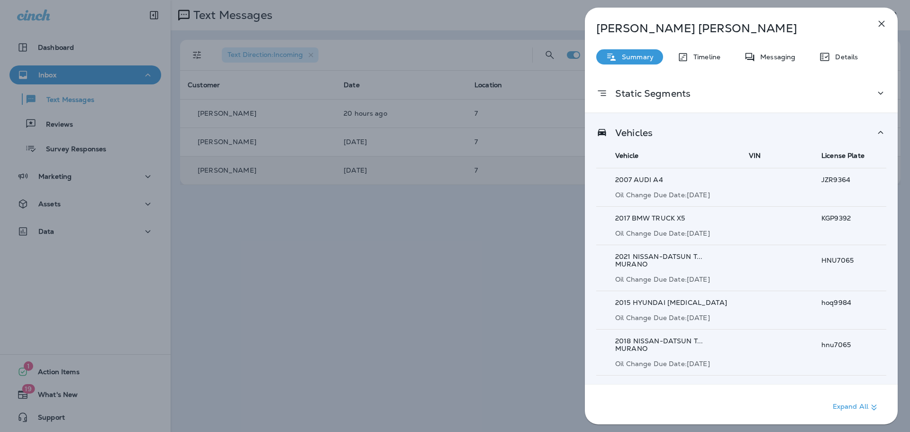
click at [632, 26] on p "[PERSON_NAME]" at bounding box center [725, 28] width 259 height 13
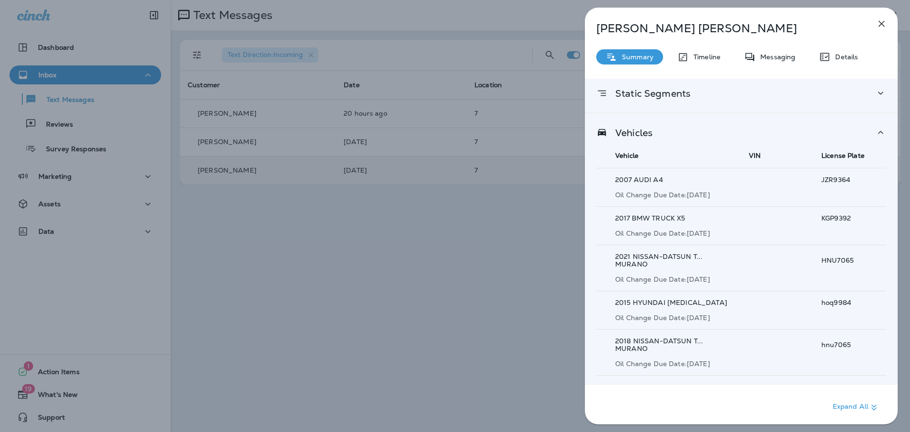
click at [877, 89] on icon at bounding box center [880, 93] width 11 height 12
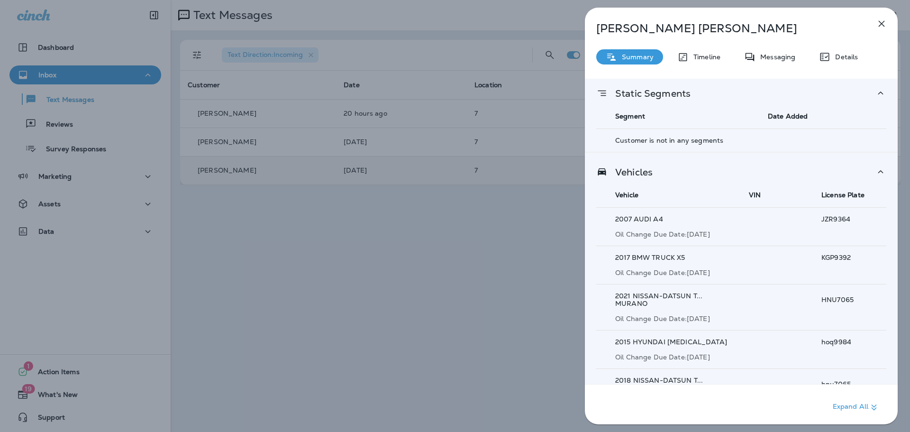
click at [877, 89] on icon at bounding box center [880, 93] width 11 height 12
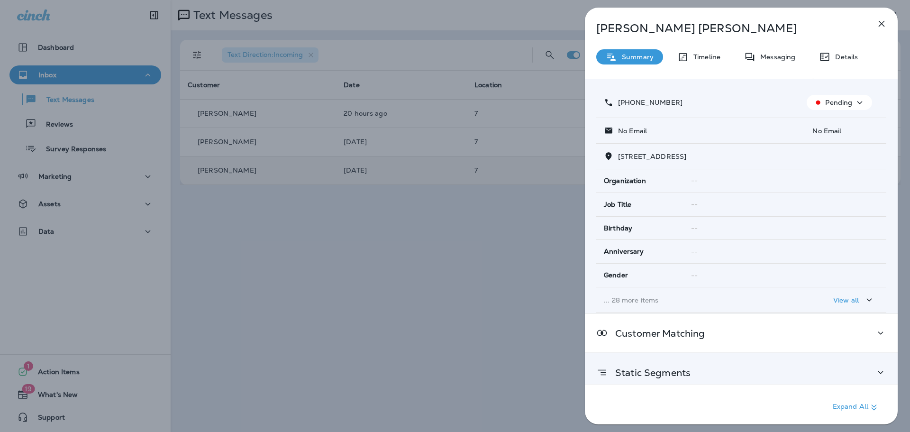
scroll to position [0, 0]
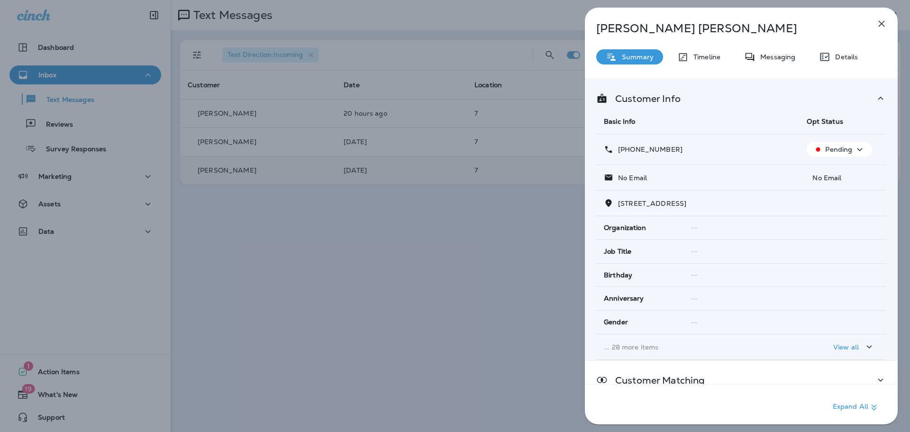
click at [832, 122] on span "Opt Status" at bounding box center [825, 121] width 36 height 9
click at [834, 148] on p "Pending" at bounding box center [838, 149] width 27 height 8
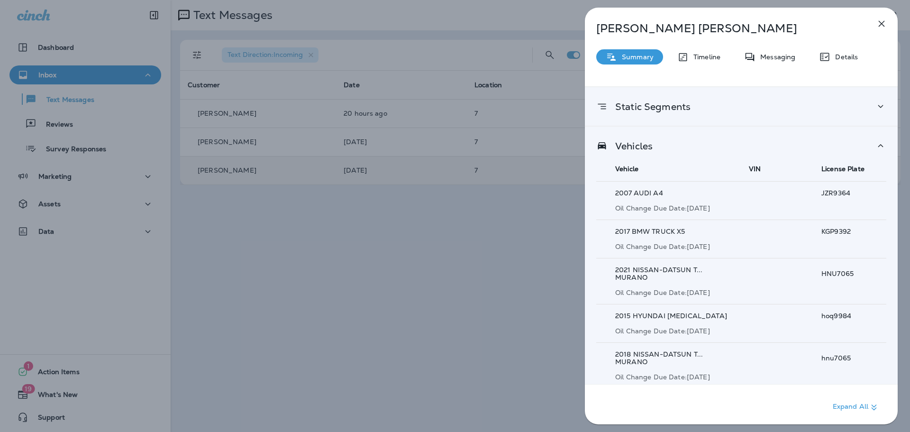
scroll to position [326, 0]
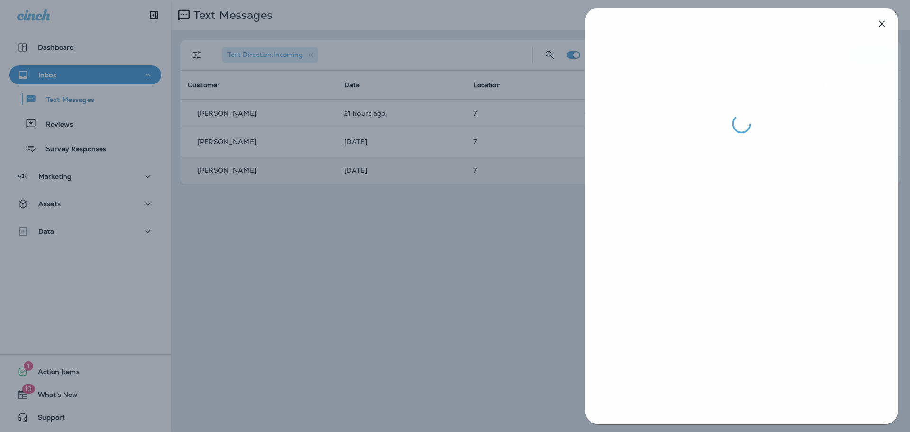
click at [427, 225] on div at bounding box center [455, 216] width 910 height 432
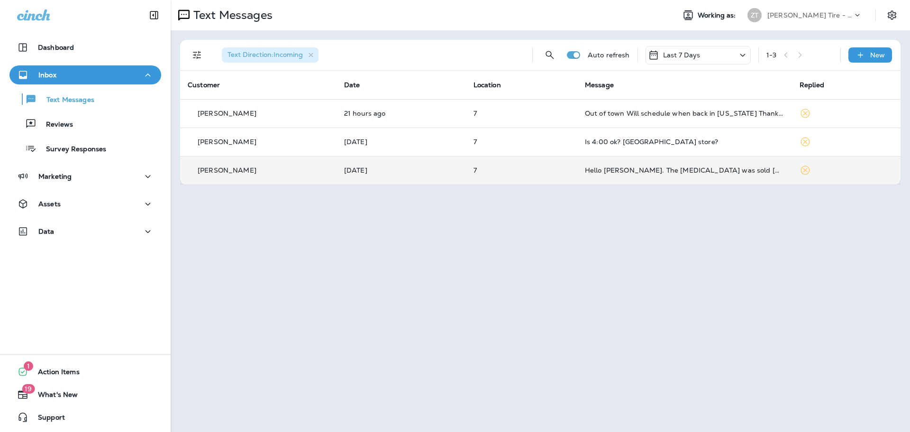
click at [418, 276] on div "Text Messages Working as: [PERSON_NAME] Tire - Green Text Direction : Incoming …" at bounding box center [540, 216] width 739 height 432
